Goal: Information Seeking & Learning: Learn about a topic

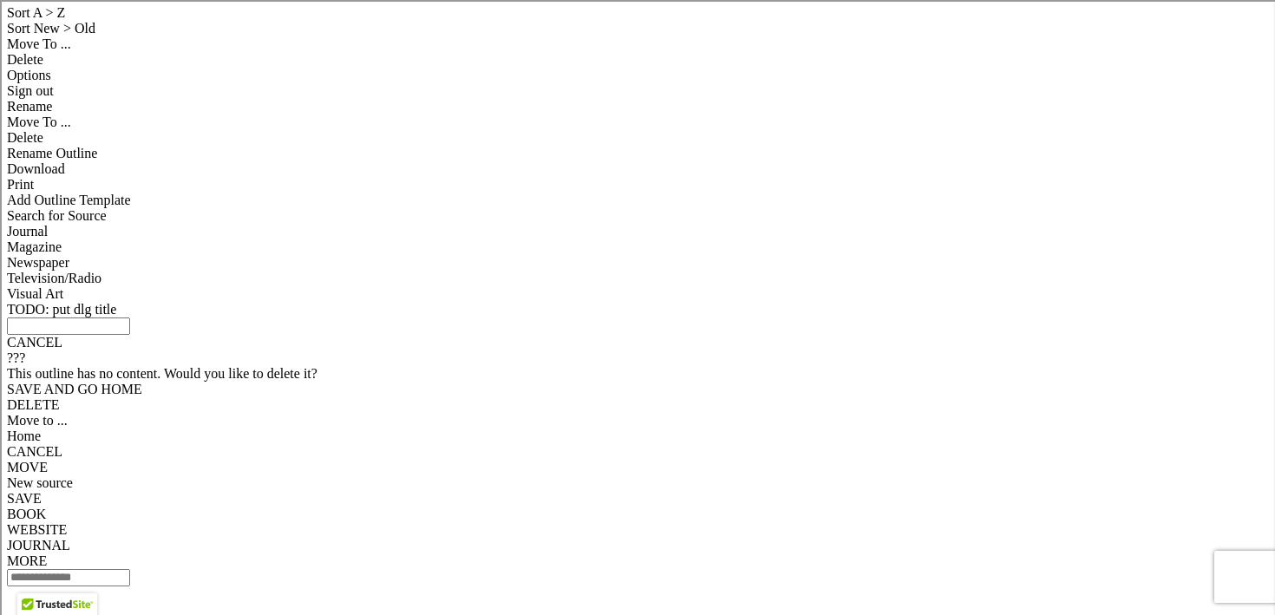
scroll to position [1612, 0]
